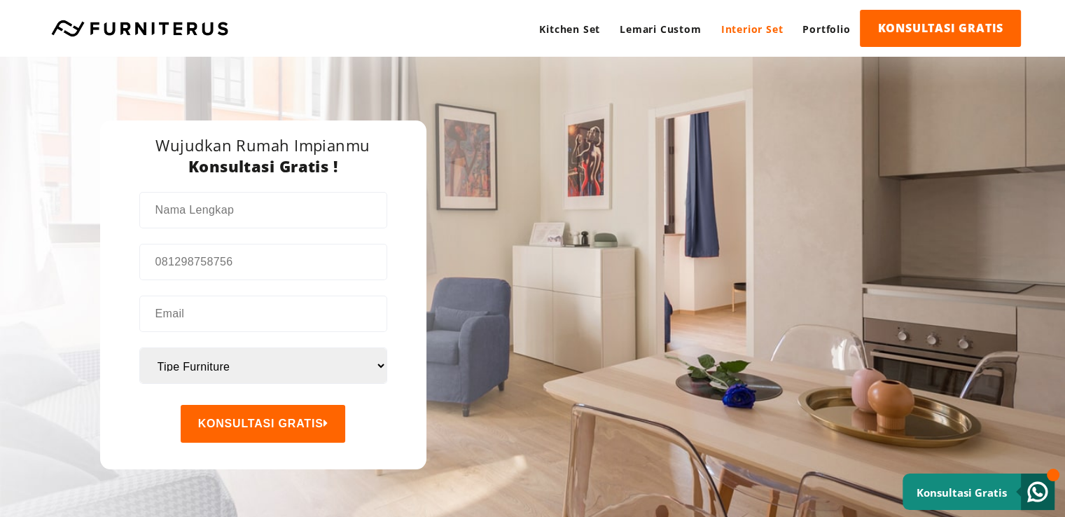
click at [745, 32] on link "Interior Set" at bounding box center [752, 29] width 82 height 39
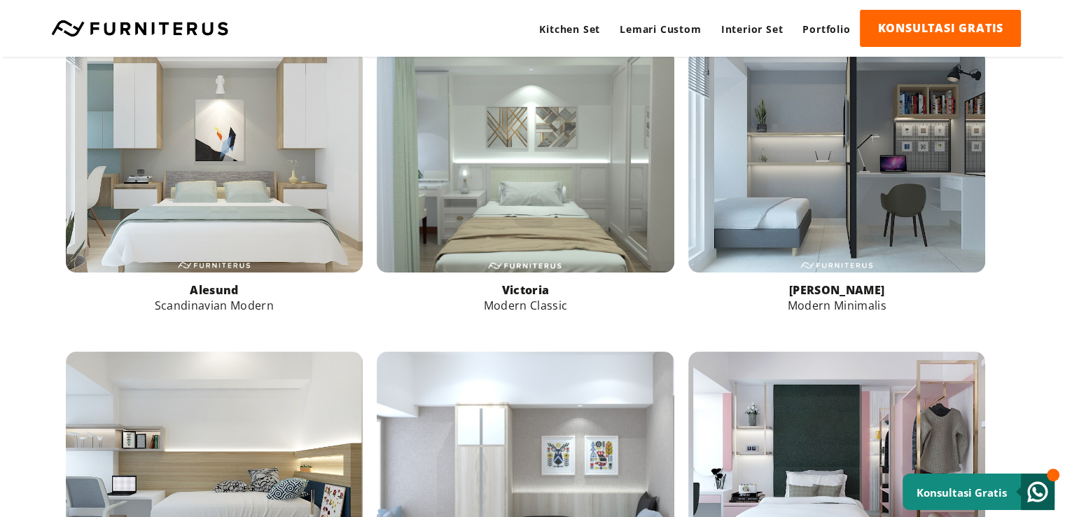
scroll to position [490, 0]
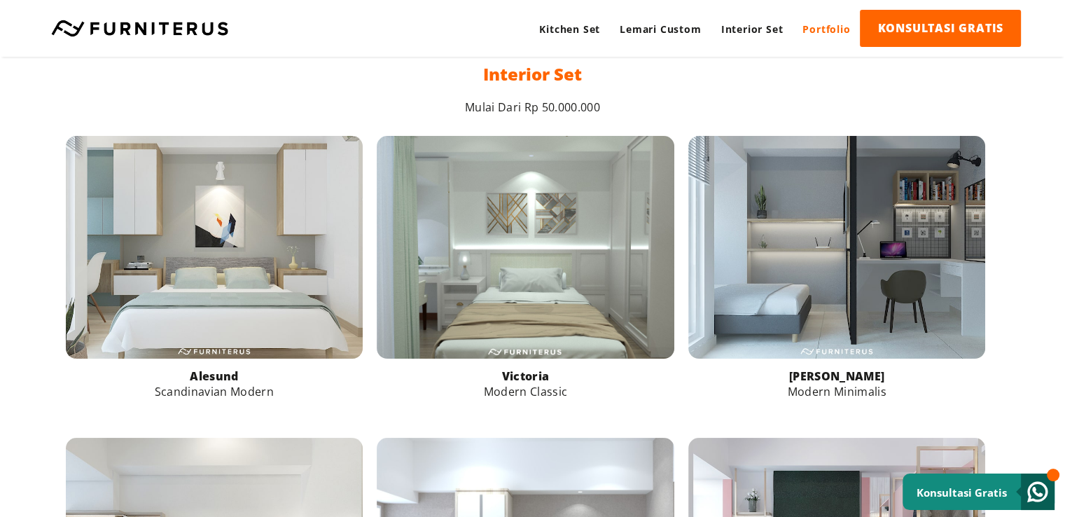
click at [827, 26] on link "Portfolio" at bounding box center [826, 29] width 67 height 39
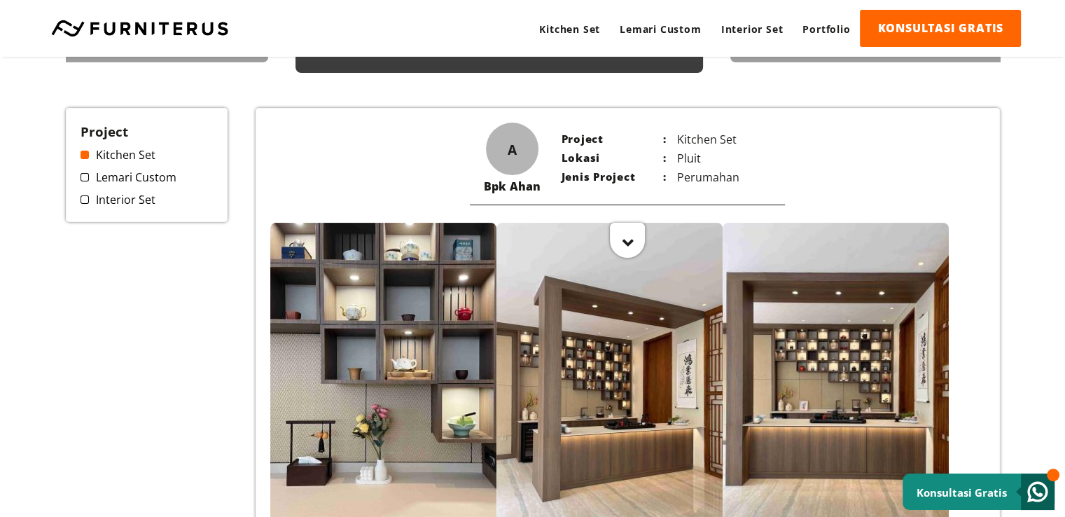
scroll to position [210, 0]
click at [85, 200] on span at bounding box center [85, 199] width 8 height 8
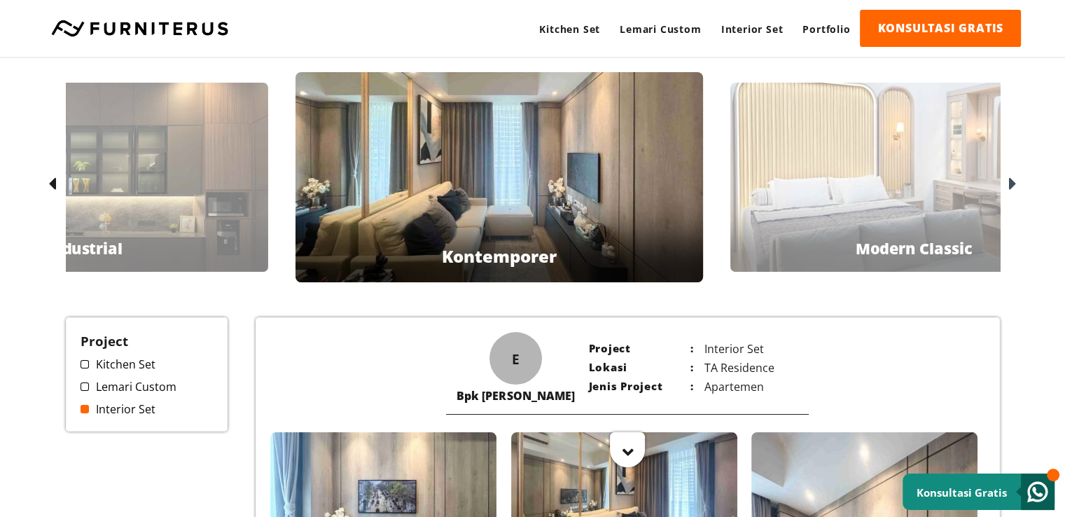
click at [871, 169] on div "[PERSON_NAME] Classic" at bounding box center [913, 177] width 367 height 189
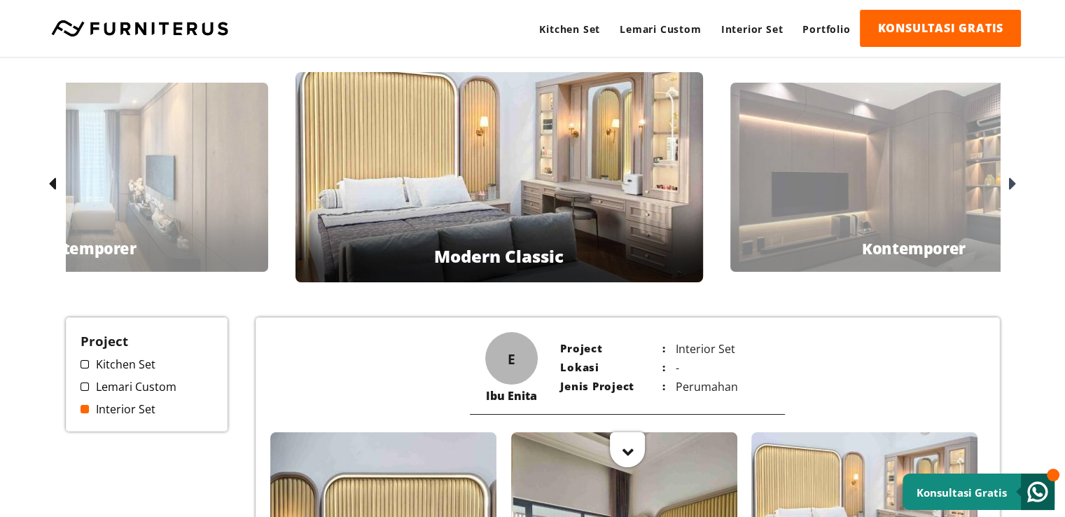
click at [812, 194] on div "Bpk Hendi Kontemporer" at bounding box center [913, 177] width 367 height 189
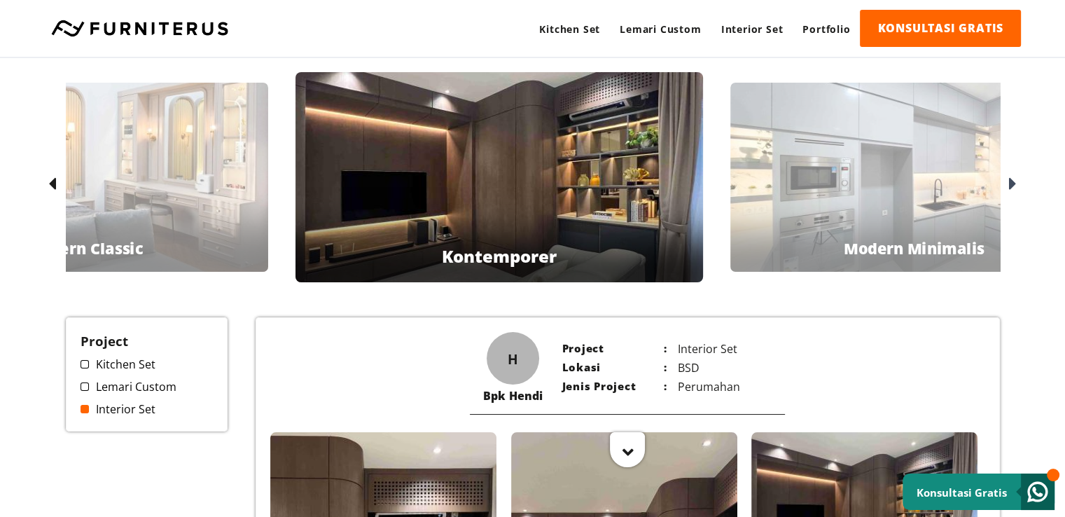
click at [840, 185] on div "Ibu Jennifer Modern Minimalis" at bounding box center [913, 177] width 367 height 189
click at [861, 149] on div "Ibu Jennifer Modern Minimalis" at bounding box center [912, 177] width 367 height 189
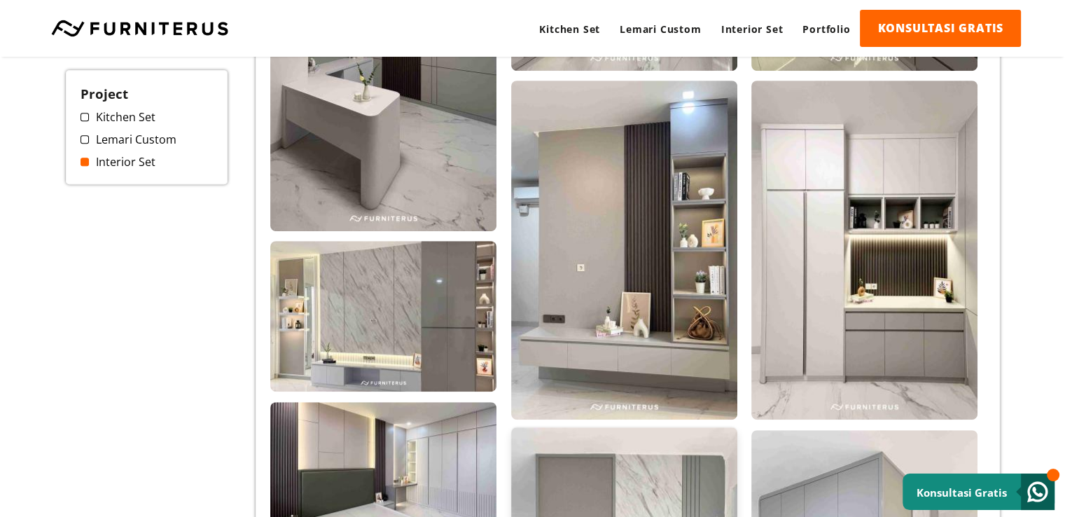
scroll to position [1050, 0]
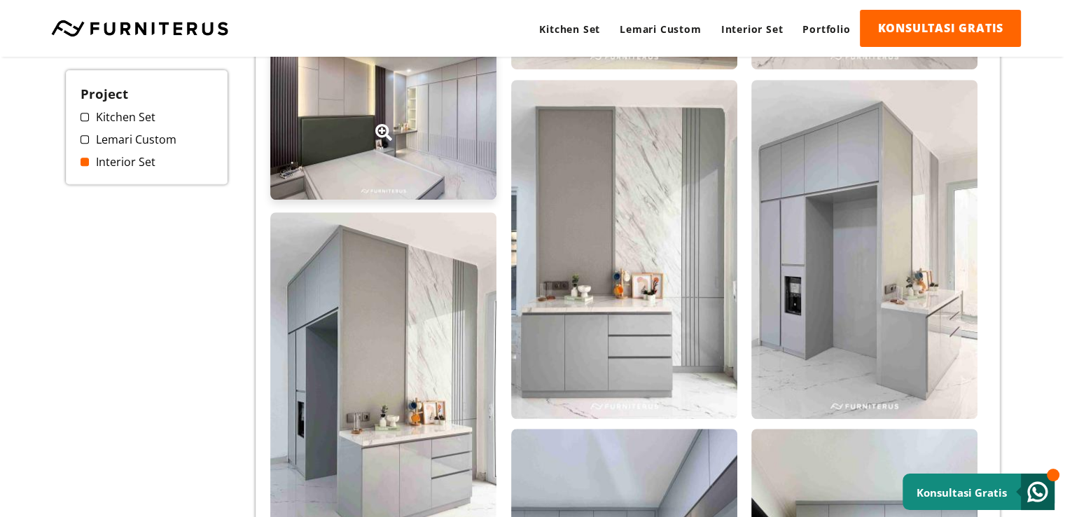
click at [412, 104] on div at bounding box center [383, 124] width 226 height 151
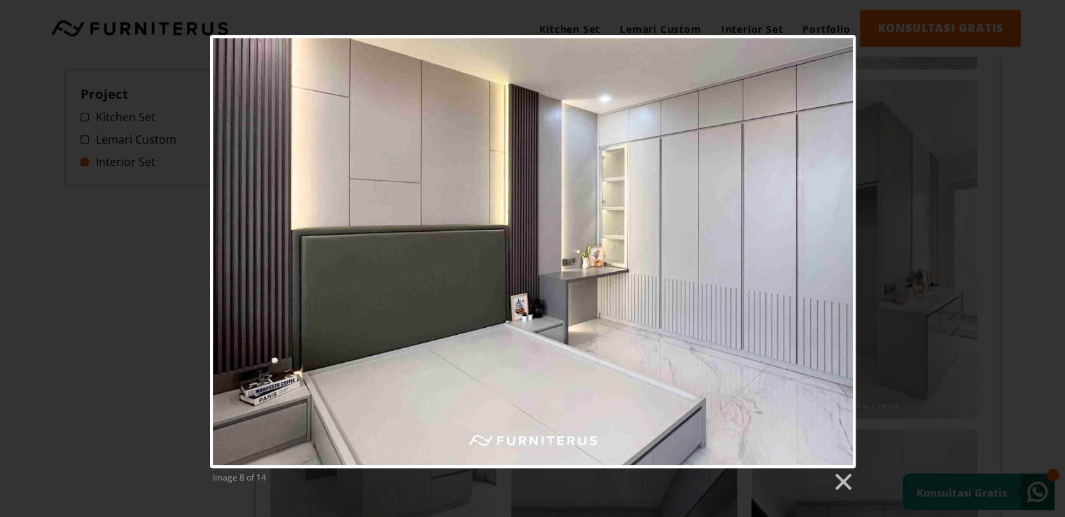
click at [890, 190] on div "Image 8 of 14" at bounding box center [532, 263] width 1065 height 457
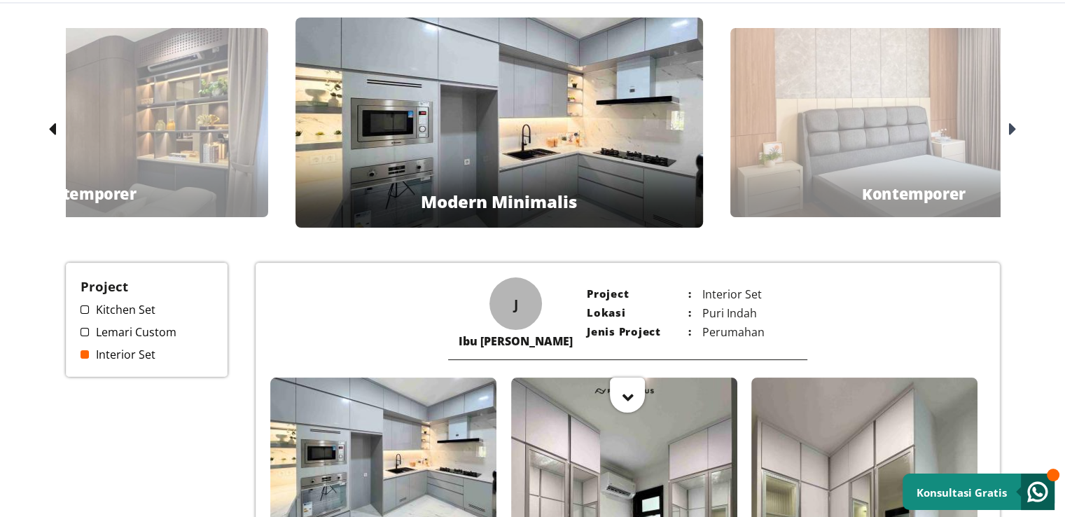
scroll to position [0, 0]
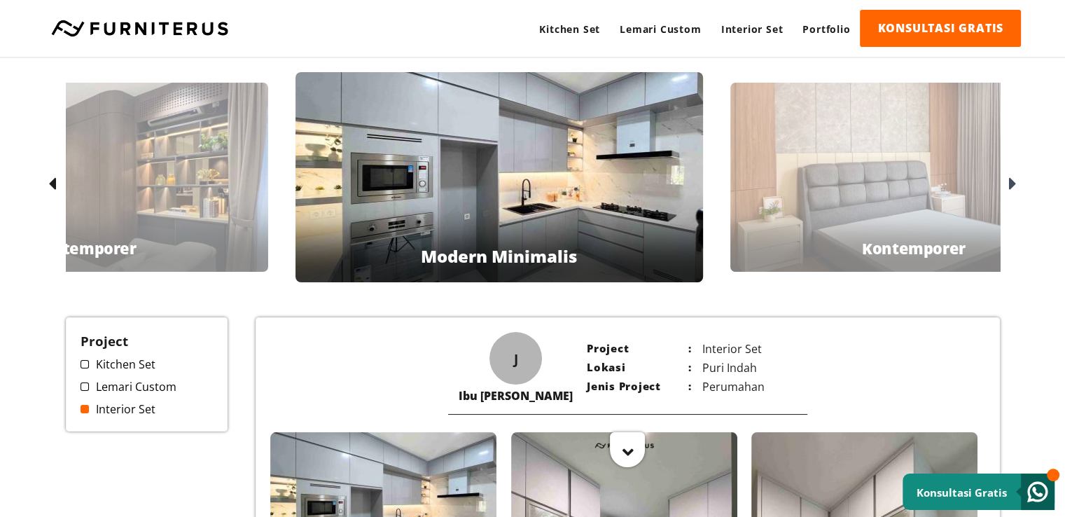
click at [866, 176] on div "Bpk Jupiter Kontemporer" at bounding box center [913, 177] width 367 height 189
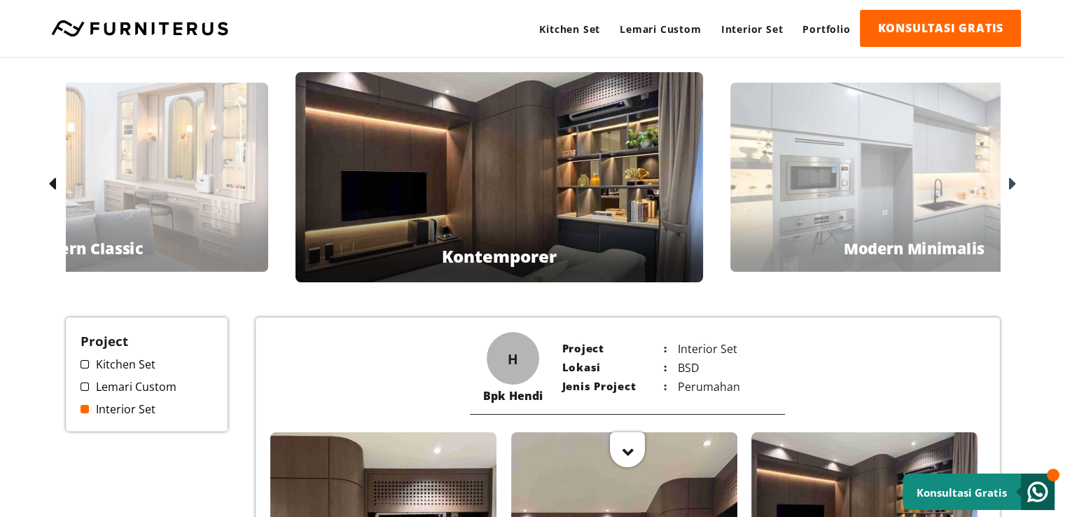
click at [868, 175] on div "Ibu Jennifer Modern Minimalis" at bounding box center [913, 177] width 367 height 189
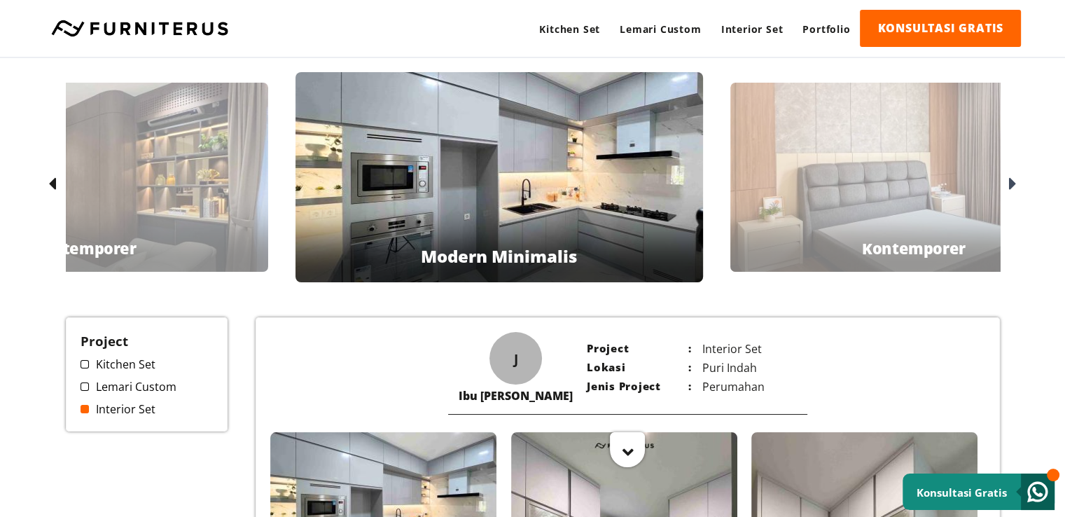
click at [907, 163] on div "Bpk Jupiter Kontemporer" at bounding box center [913, 177] width 367 height 189
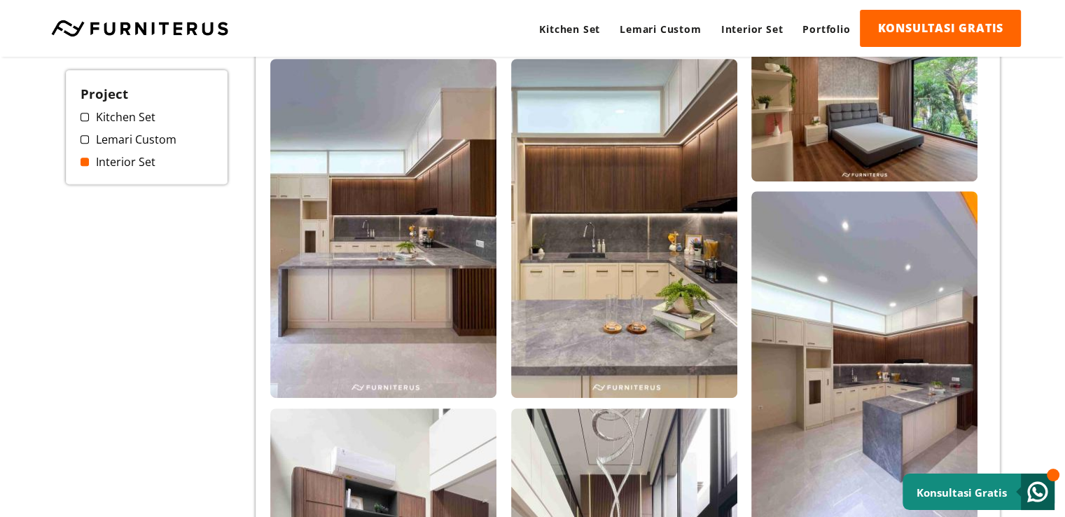
scroll to position [700, 0]
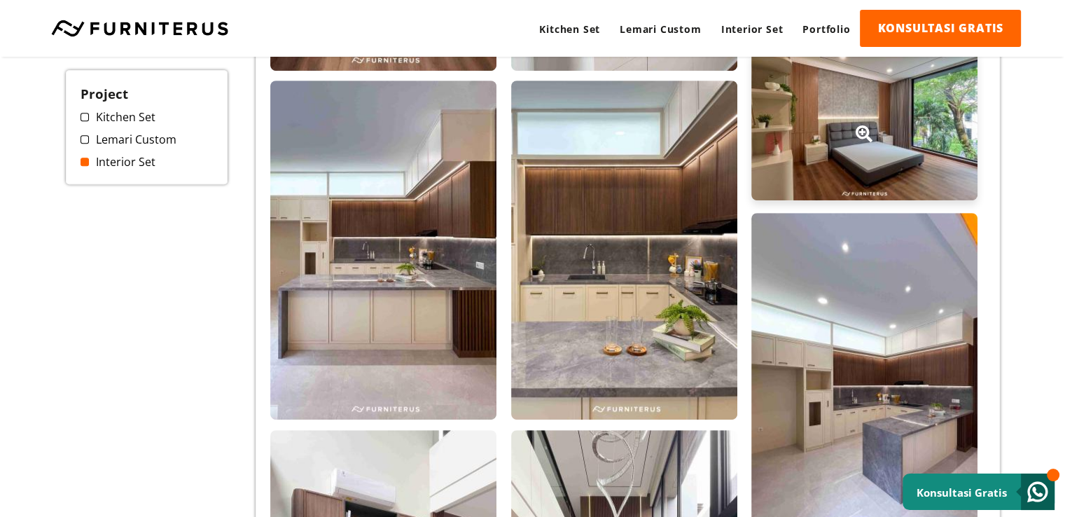
click at [905, 153] on div at bounding box center [864, 125] width 226 height 151
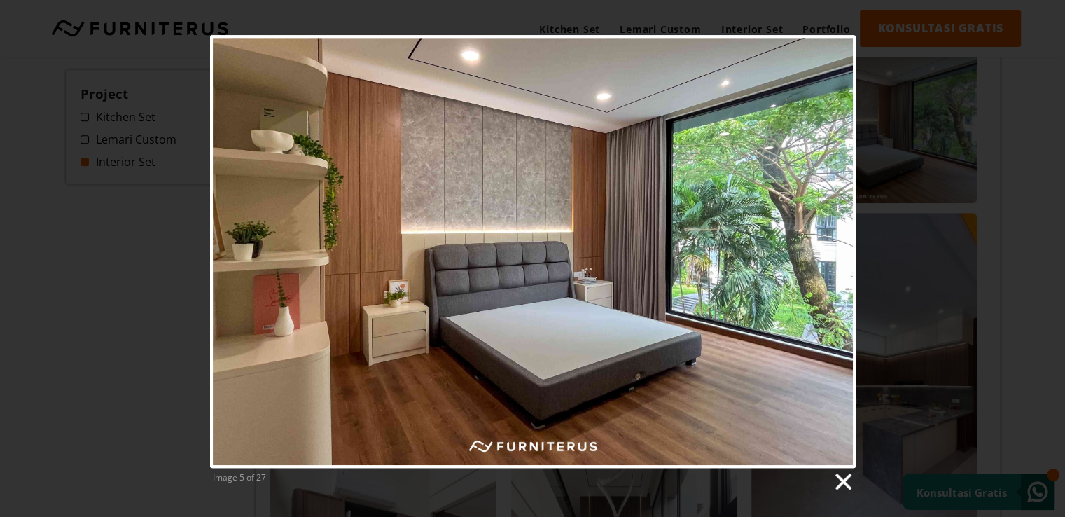
click at [842, 480] on link at bounding box center [842, 481] width 21 height 21
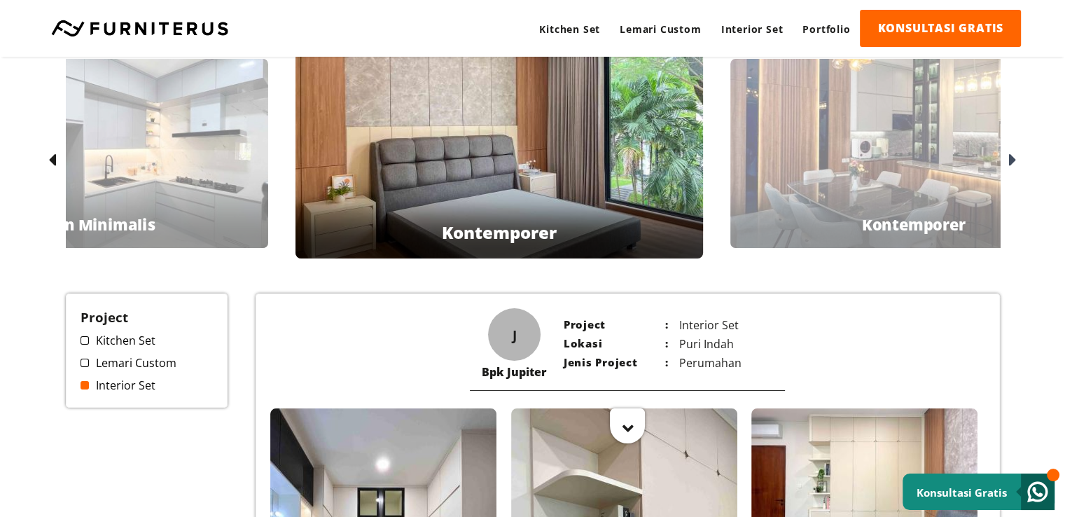
scroll to position [0, 0]
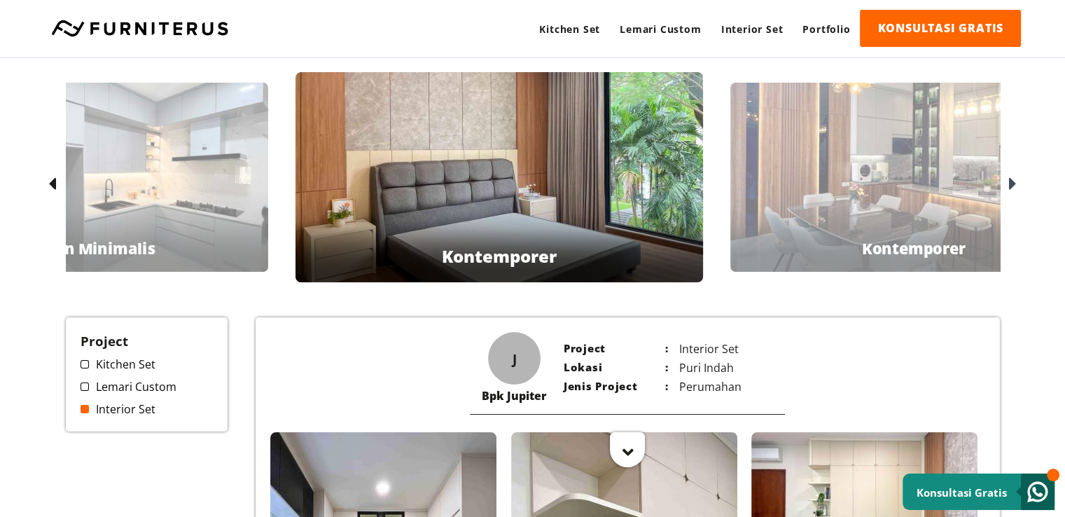
click at [819, 32] on link "Portfolio" at bounding box center [826, 29] width 67 height 39
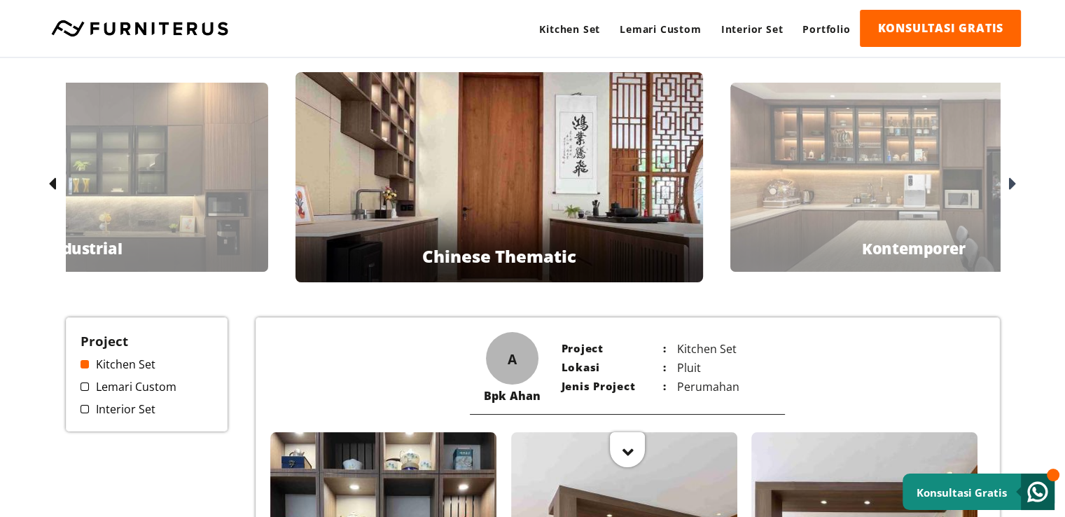
click at [1006, 180] on div at bounding box center [1011, 184] width 22 height 22
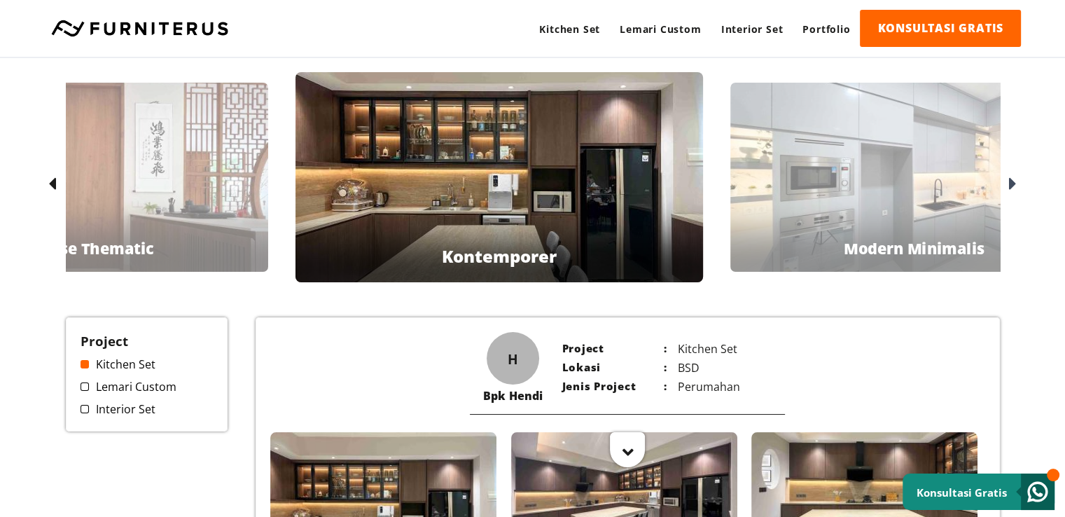
click at [1006, 180] on div at bounding box center [1011, 184] width 22 height 22
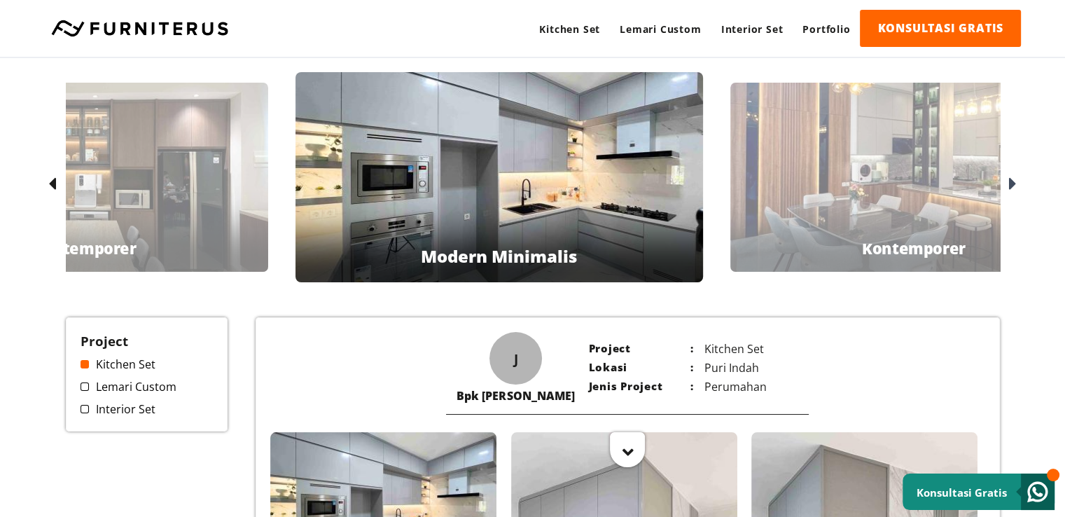
click at [1006, 180] on div at bounding box center [1011, 184] width 22 height 22
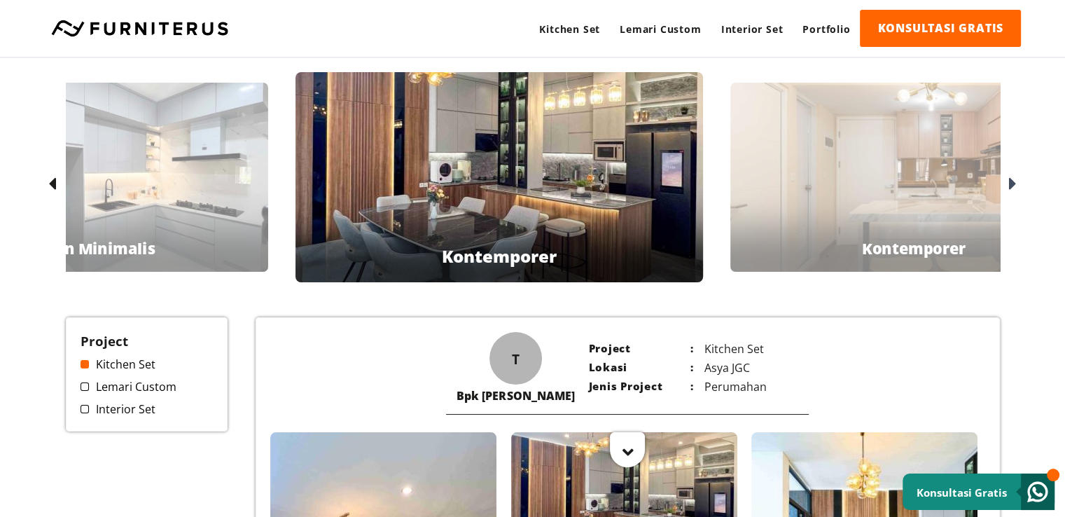
click at [801, 187] on div "Ibu Zeze Kontemporer" at bounding box center [913, 177] width 367 height 189
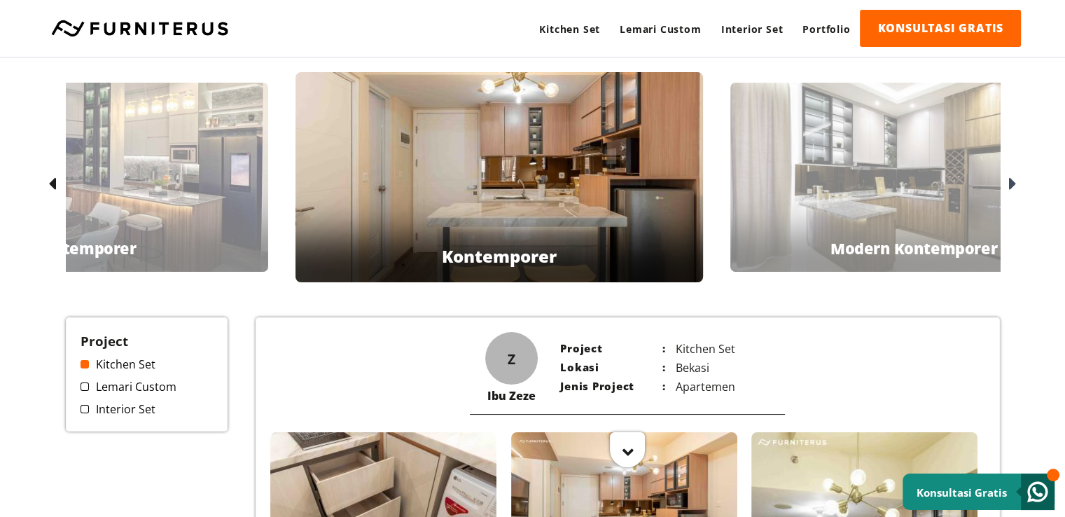
click at [818, 176] on div "Bpk Fendi Modern Kontemporer" at bounding box center [913, 177] width 367 height 189
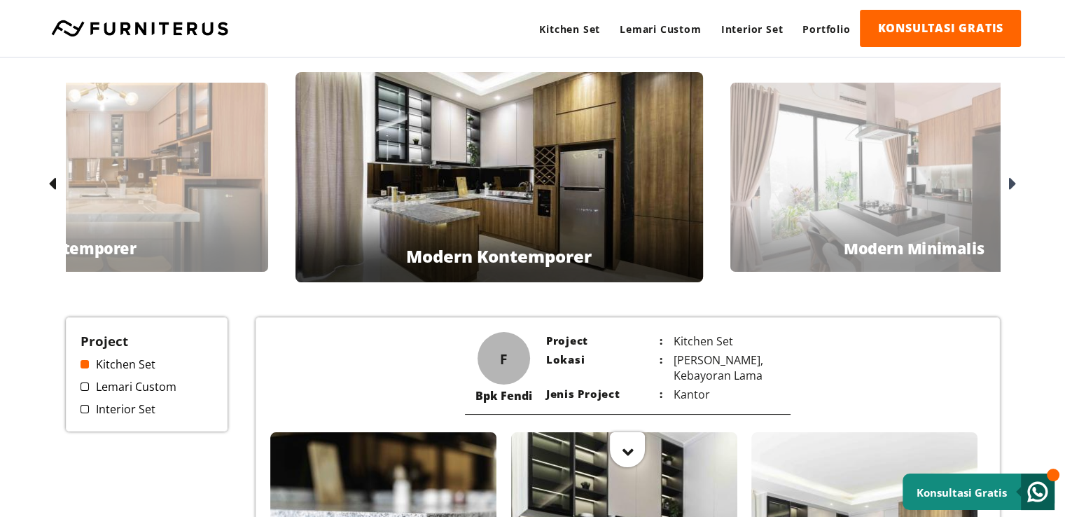
click at [818, 174] on div "Ibu [PERSON_NAME] Modern Minimalis" at bounding box center [913, 177] width 367 height 189
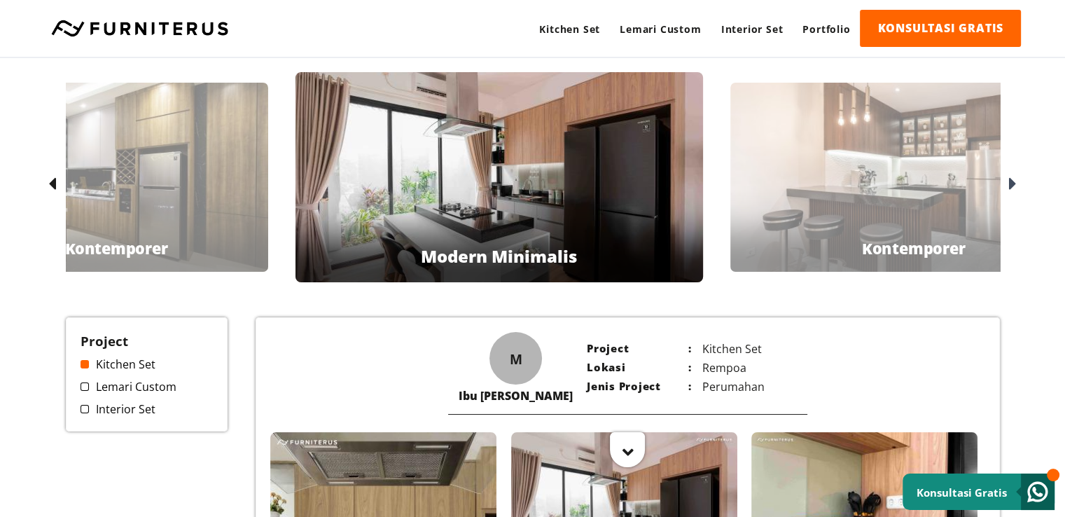
click at [818, 174] on div "Bpk Fortuin Kontemporer" at bounding box center [913, 177] width 367 height 189
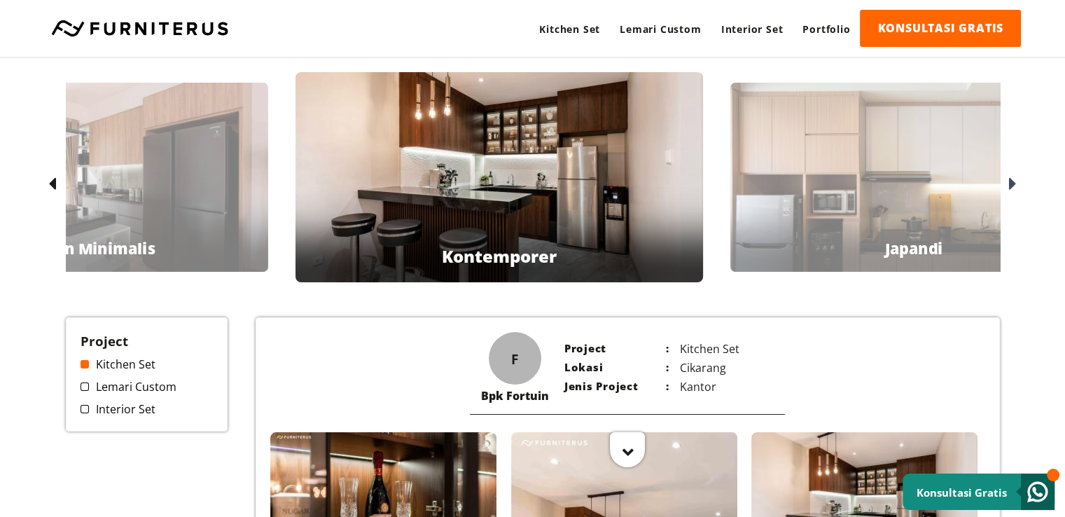
click at [818, 174] on div "Bpk Leo [GEOGRAPHIC_DATA]" at bounding box center [913, 177] width 367 height 189
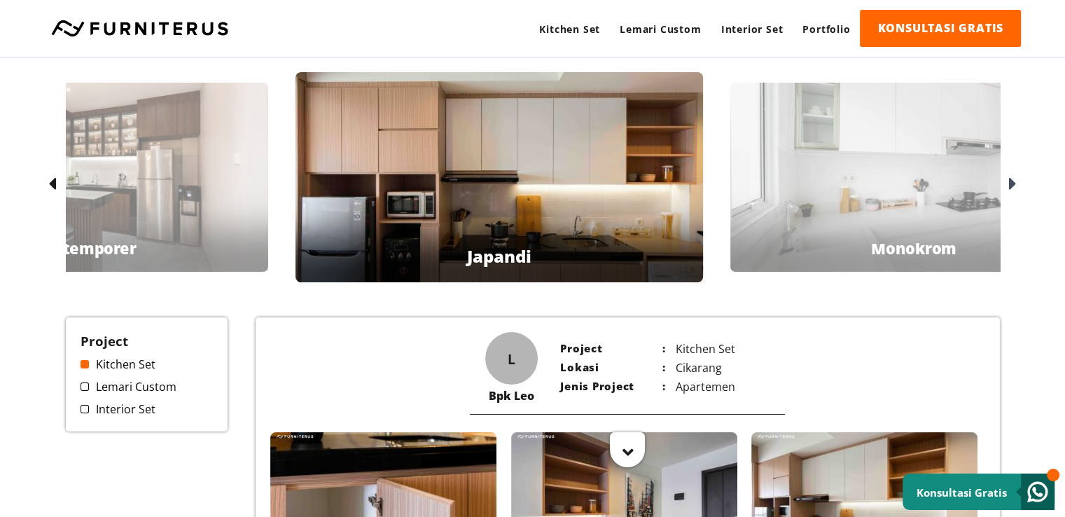
click at [818, 174] on div "Bpk Irwan Monokrom" at bounding box center [913, 177] width 367 height 189
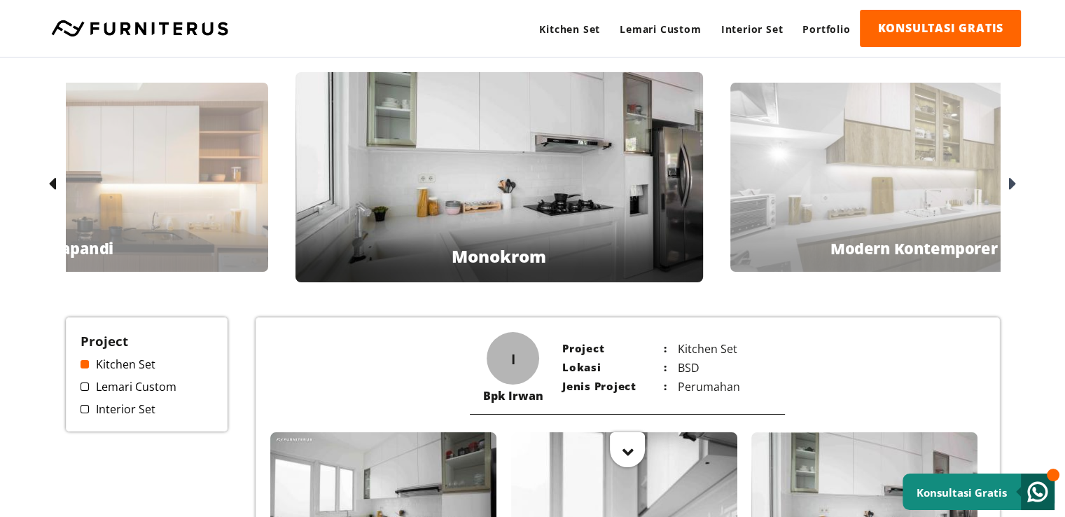
click at [830, 179] on div "Bpk [PERSON_NAME] Kontemporer" at bounding box center [913, 177] width 367 height 189
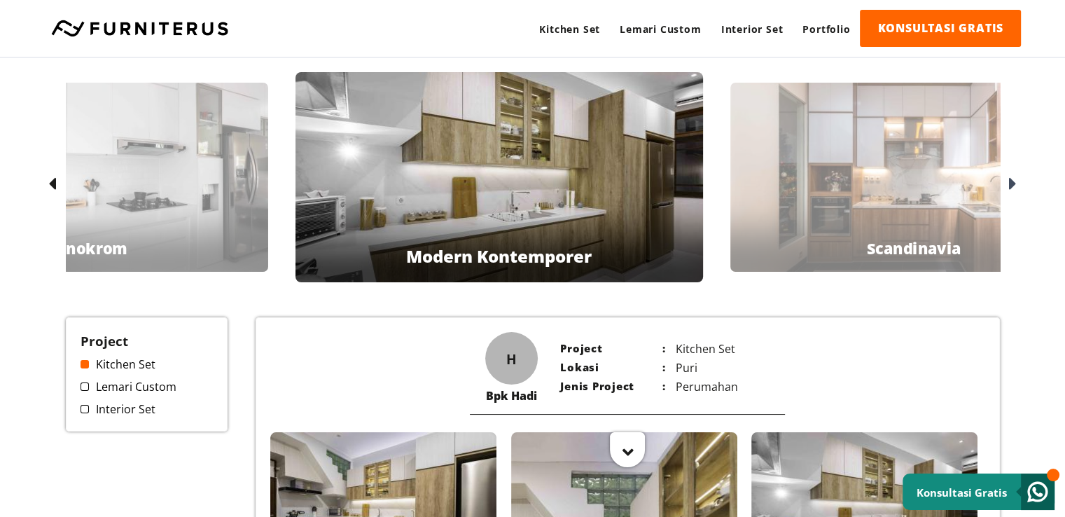
click at [830, 179] on div "Bpk [PERSON_NAME][GEOGRAPHIC_DATA]" at bounding box center [913, 177] width 367 height 189
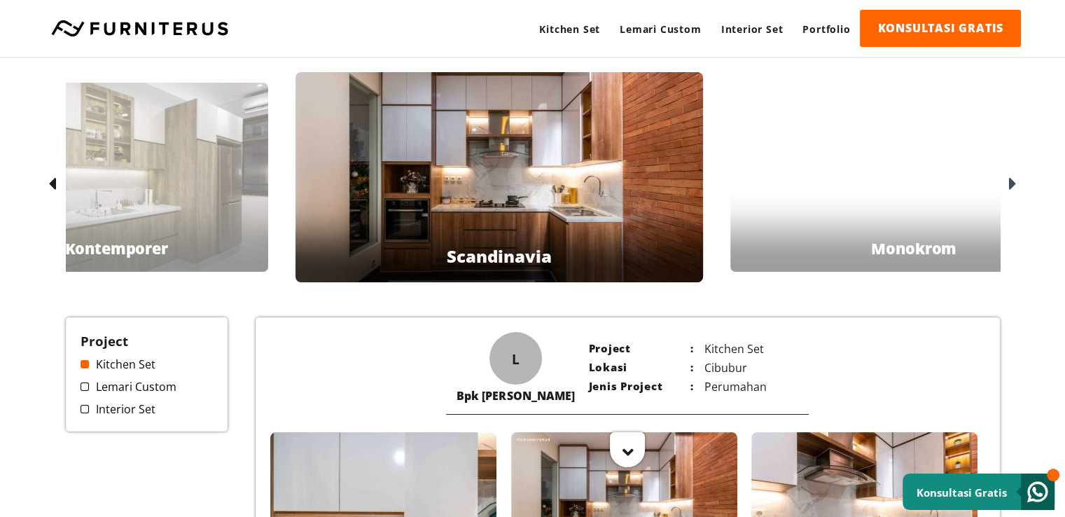
click at [823, 178] on div "Ibu Rossa Monokrom" at bounding box center [913, 177] width 367 height 189
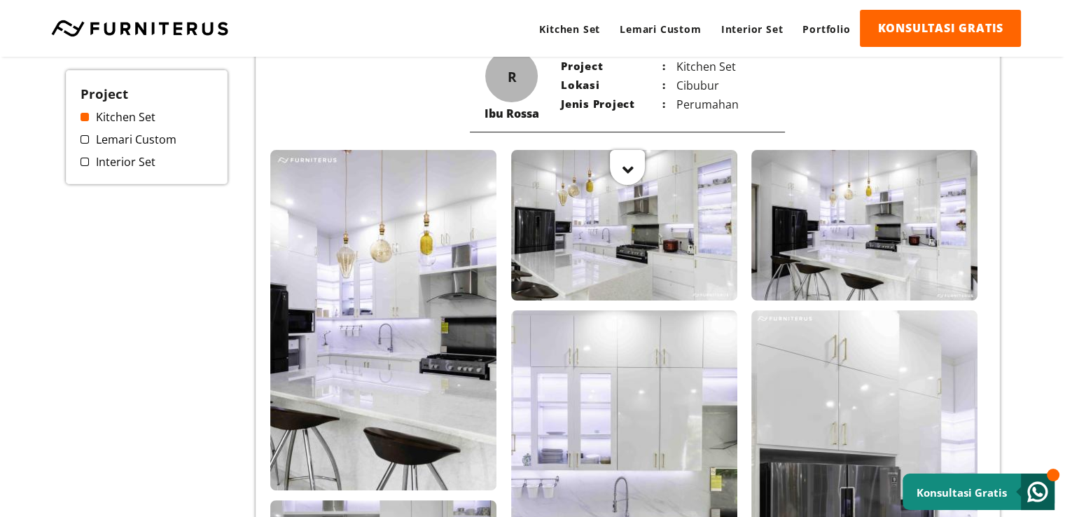
scroll to position [70, 0]
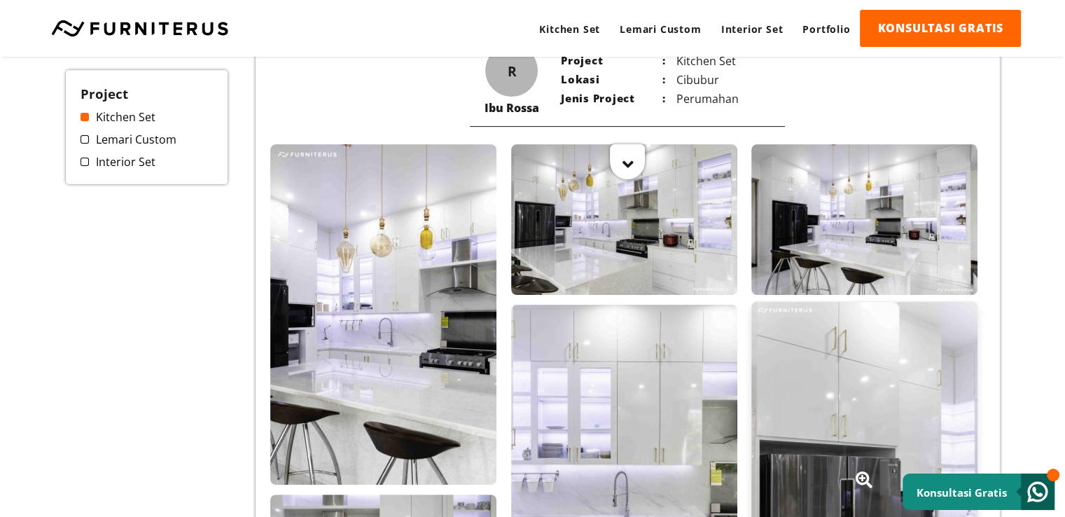
scroll to position [420, 0]
